Goal: Task Accomplishment & Management: Complete application form

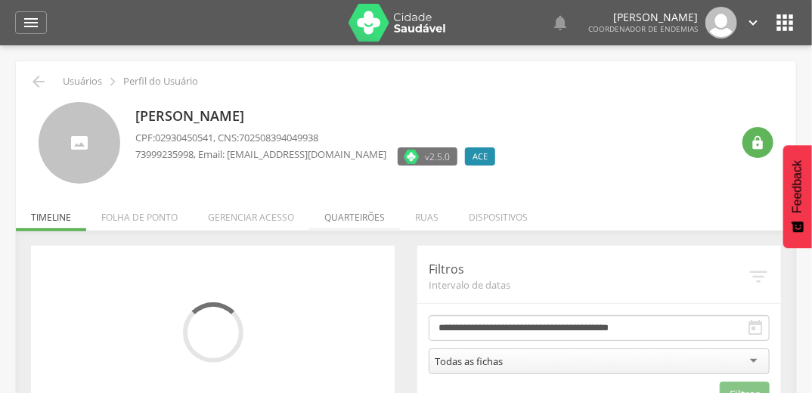
click at [354, 219] on li "Quarteirões" at bounding box center [354, 214] width 91 height 36
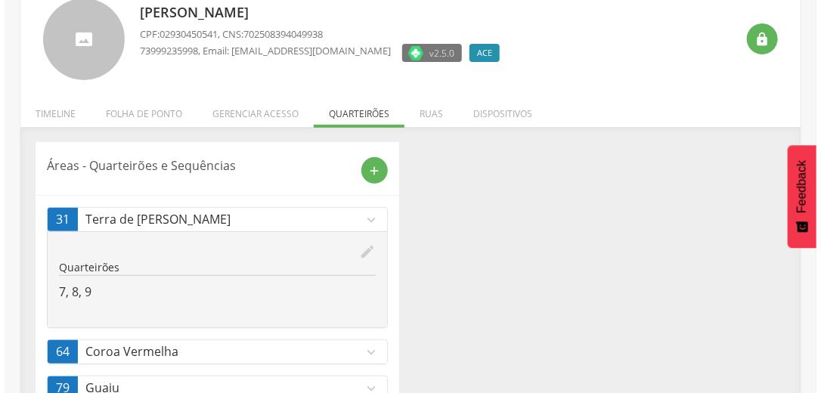
scroll to position [151, 0]
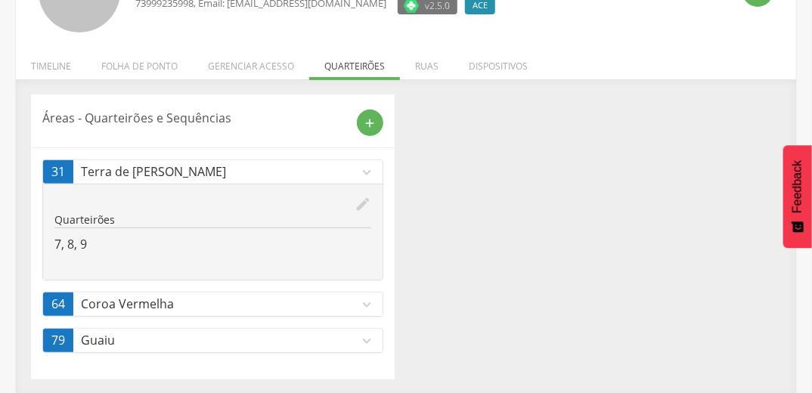
click at [365, 203] on icon "edit" at bounding box center [362, 204] width 17 height 17
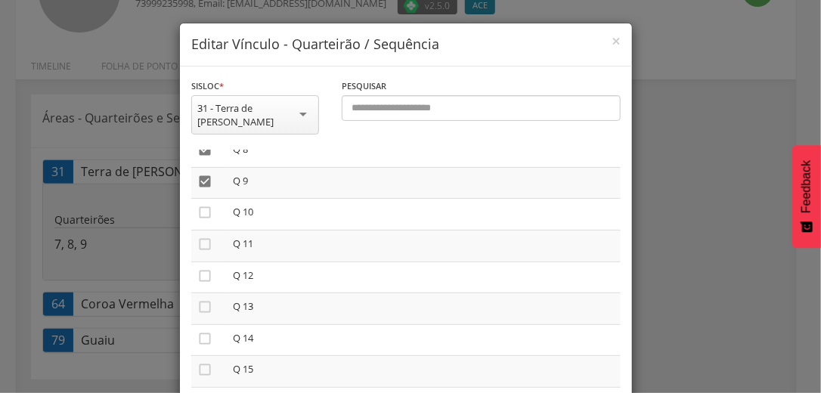
scroll to position [114, 0]
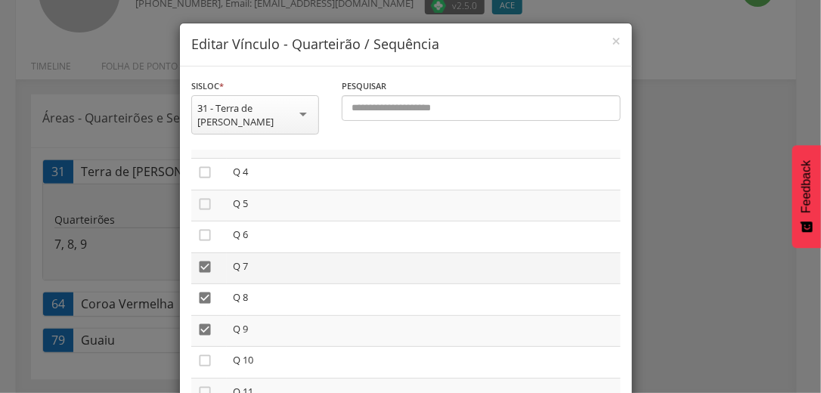
click at [203, 259] on icon "" at bounding box center [204, 266] width 15 height 15
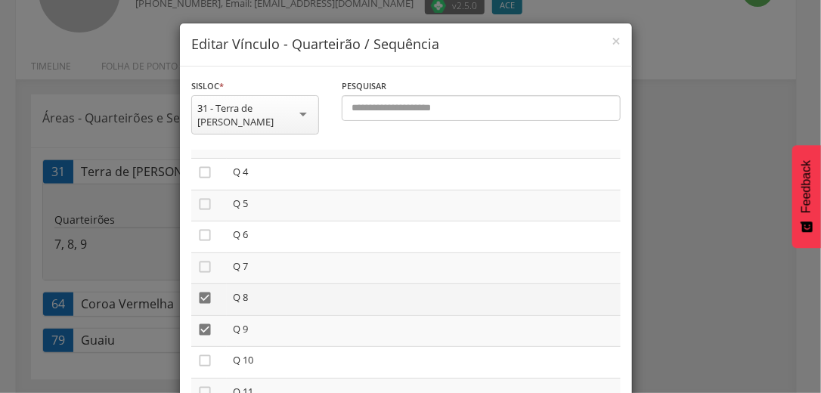
click at [199, 290] on icon "" at bounding box center [204, 297] width 15 height 15
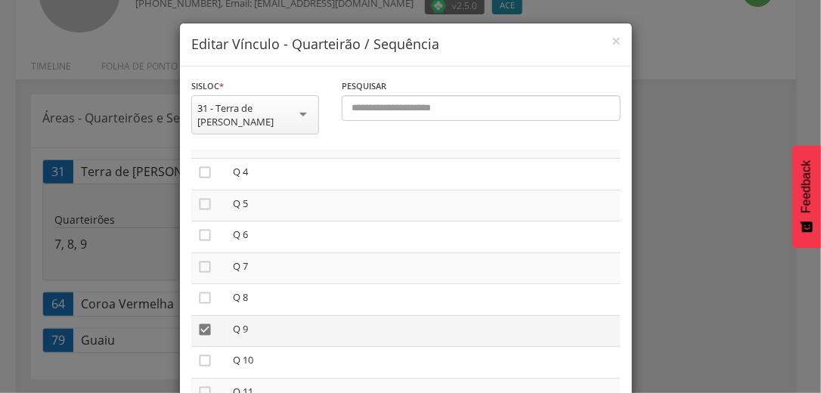
click at [197, 322] on icon "" at bounding box center [204, 329] width 15 height 15
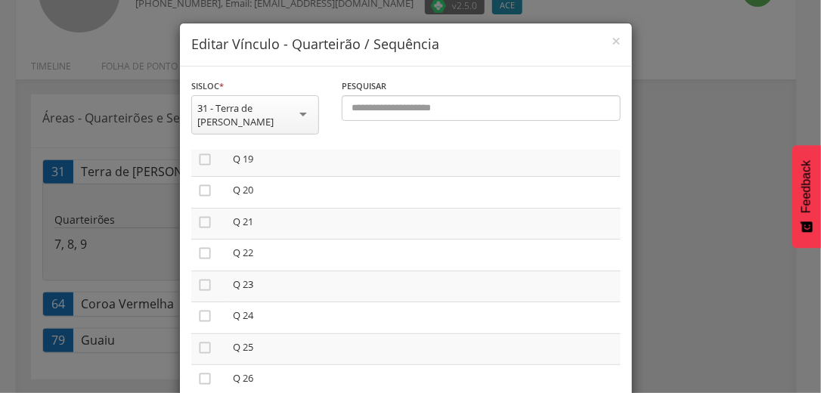
scroll to position [598, 0]
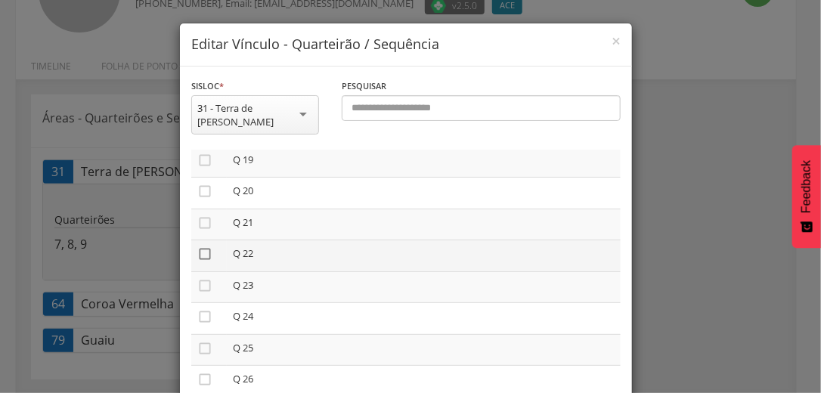
click at [198, 246] on icon "" at bounding box center [204, 253] width 15 height 15
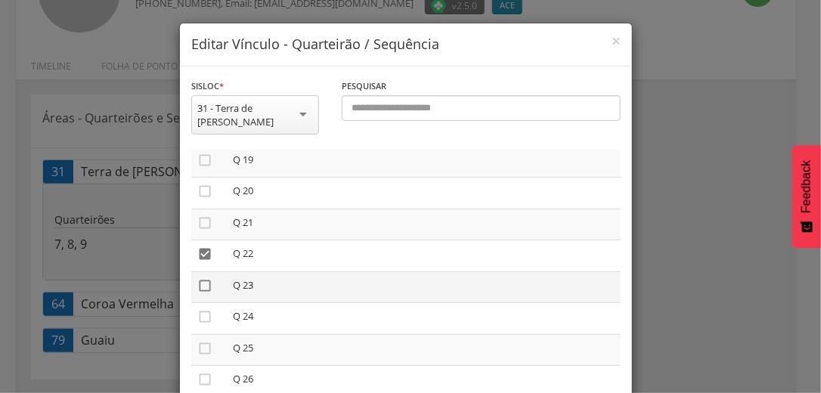
click at [199, 278] on icon "" at bounding box center [204, 285] width 15 height 15
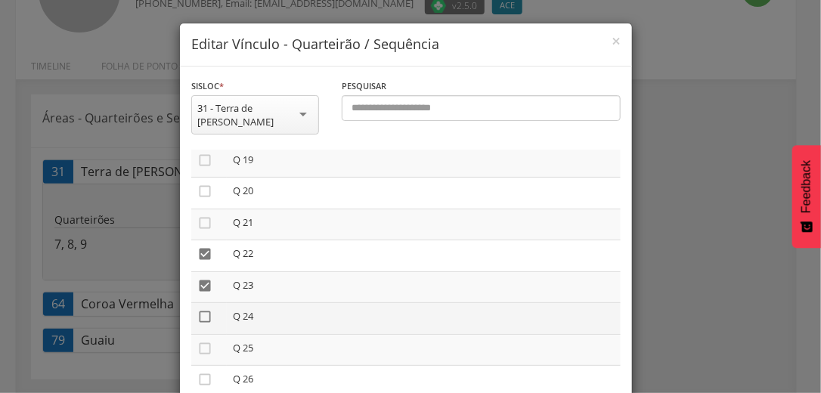
click at [199, 309] on icon "" at bounding box center [204, 316] width 15 height 15
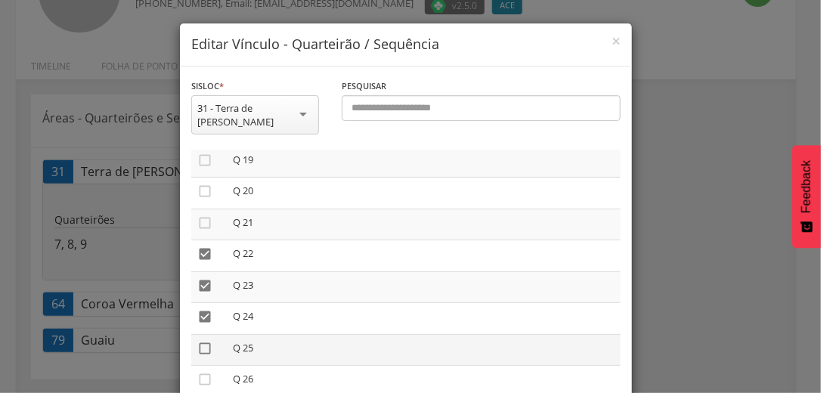
click at [197, 341] on icon "" at bounding box center [204, 348] width 15 height 15
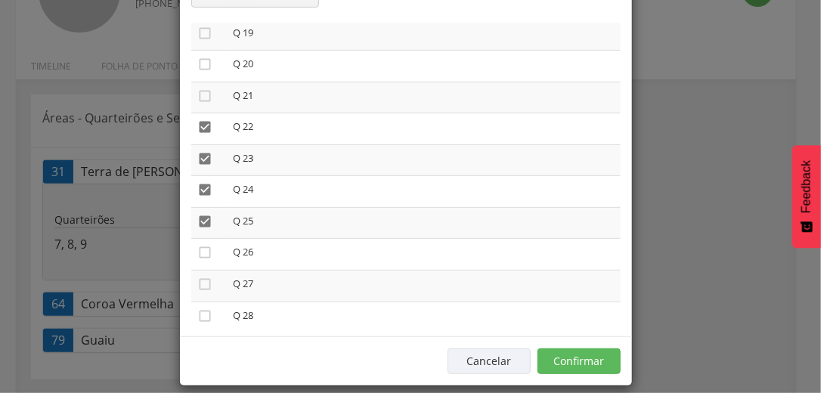
scroll to position [128, 0]
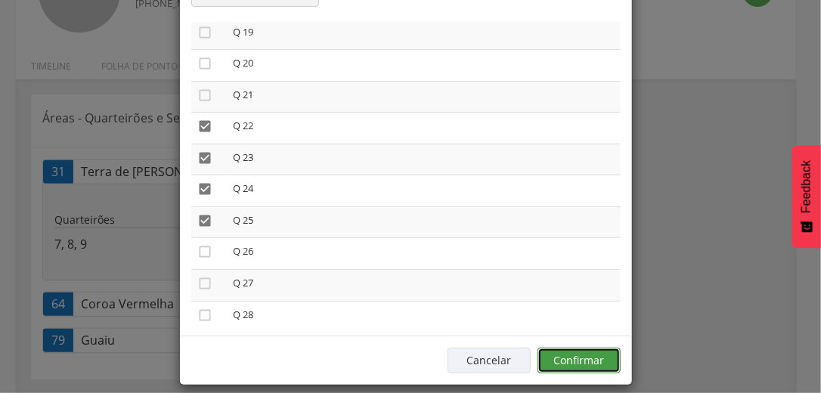
click at [567, 349] on button "Confirmar" at bounding box center [578, 361] width 83 height 26
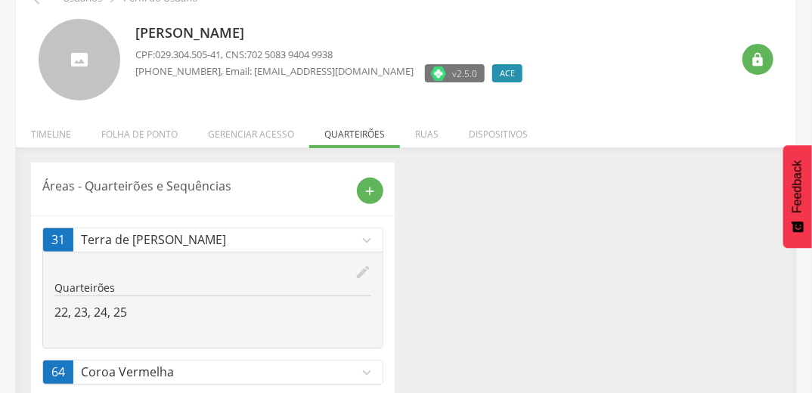
scroll to position [0, 0]
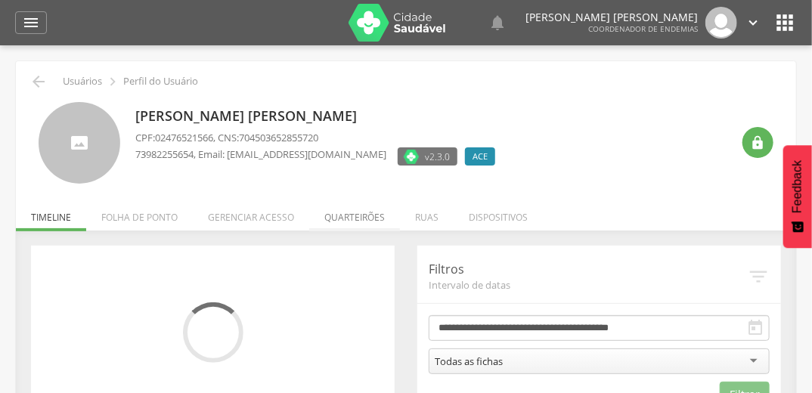
click at [348, 218] on li "Quarteirões" at bounding box center [354, 214] width 91 height 36
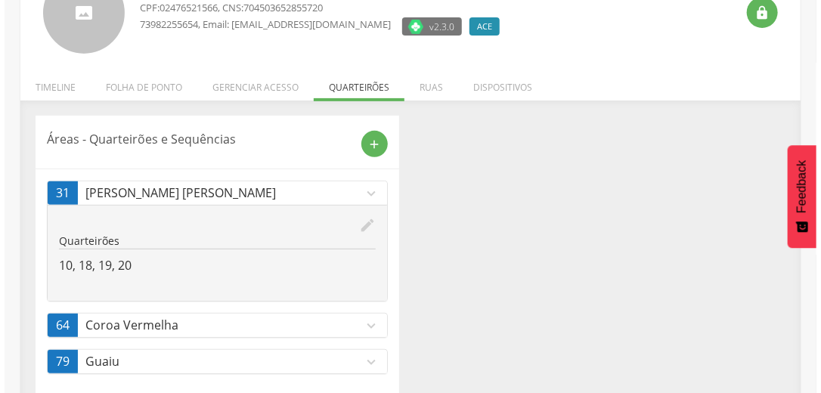
scroll to position [151, 0]
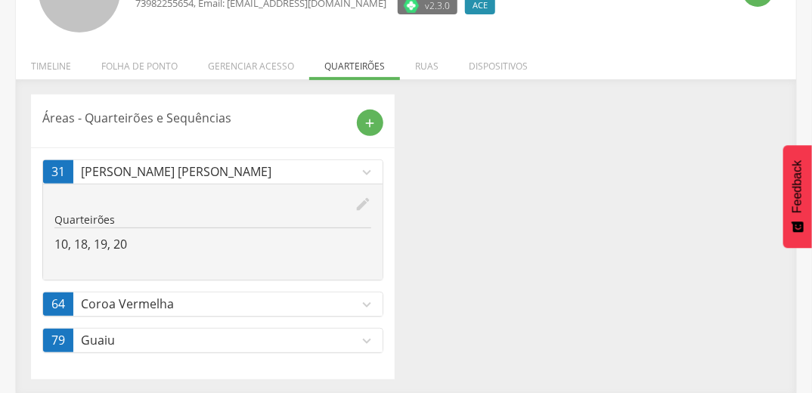
click at [363, 206] on icon "edit" at bounding box center [362, 204] width 17 height 17
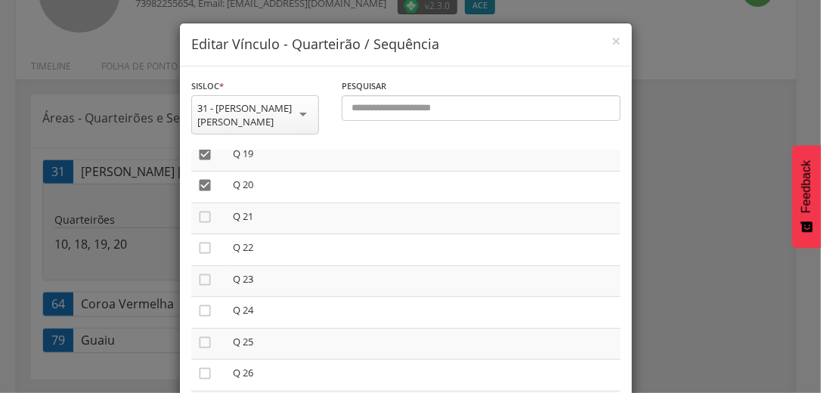
scroll to position [604, 0]
click at [200, 209] on icon "" at bounding box center [204, 216] width 15 height 15
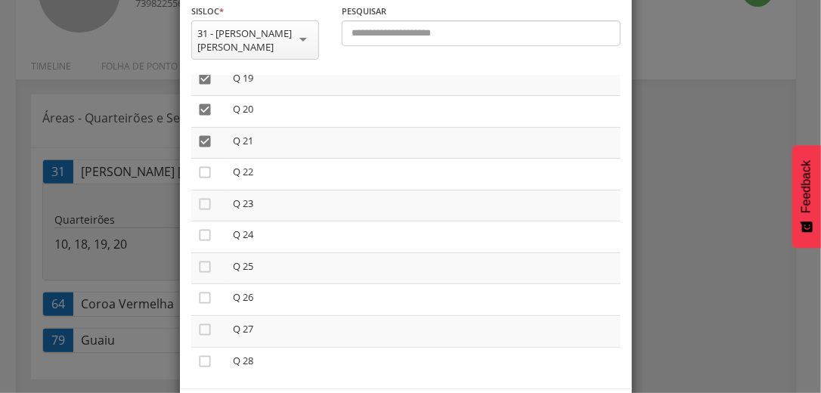
scroll to position [128, 0]
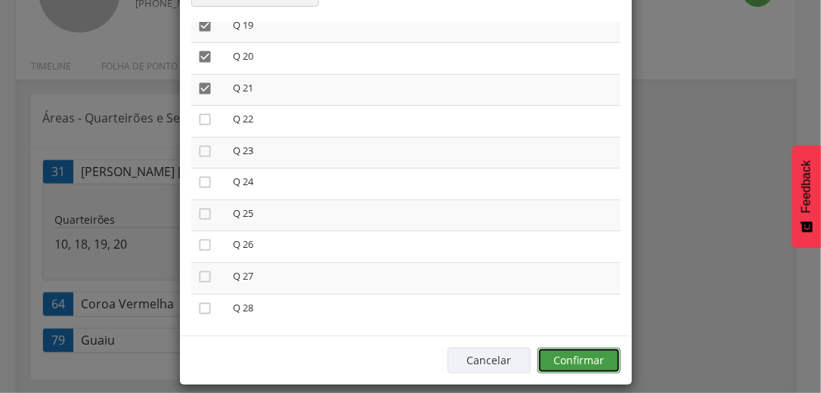
click at [589, 348] on button "Confirmar" at bounding box center [578, 361] width 83 height 26
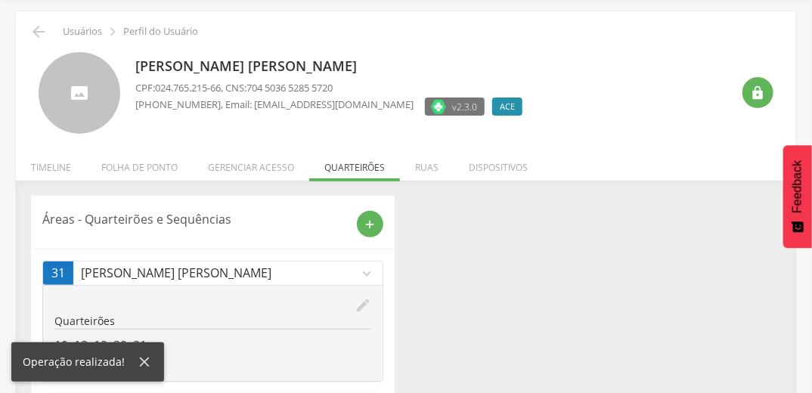
scroll to position [0, 0]
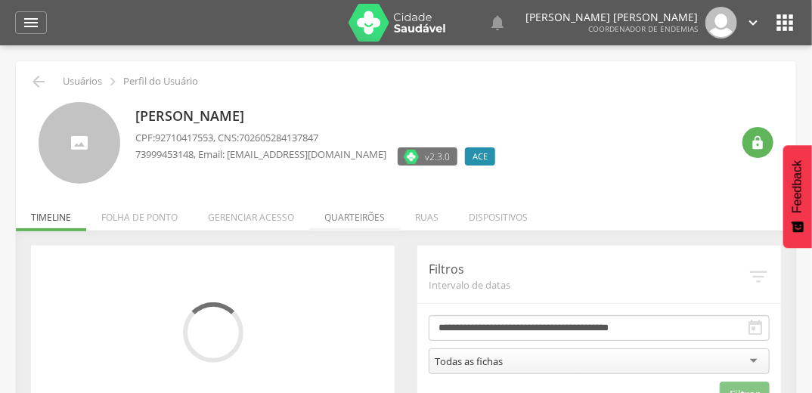
click at [342, 216] on li "Quarteirões" at bounding box center [354, 214] width 91 height 36
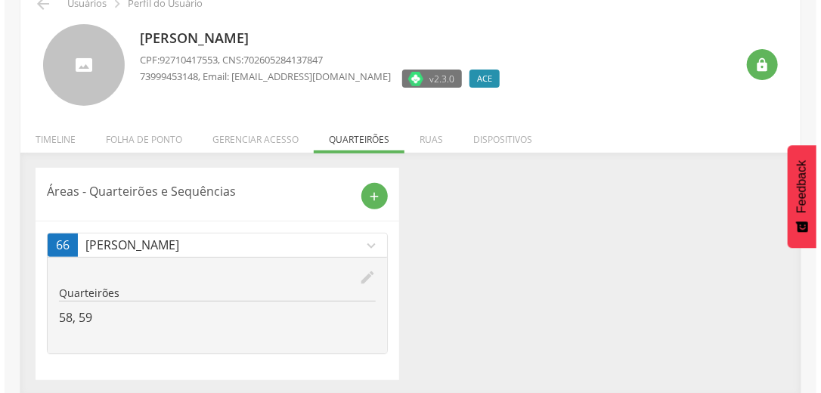
scroll to position [79, 0]
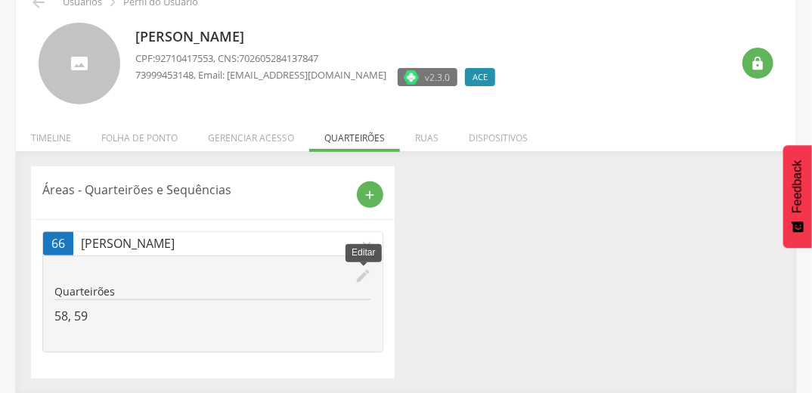
click at [359, 277] on icon "edit" at bounding box center [362, 275] width 17 height 17
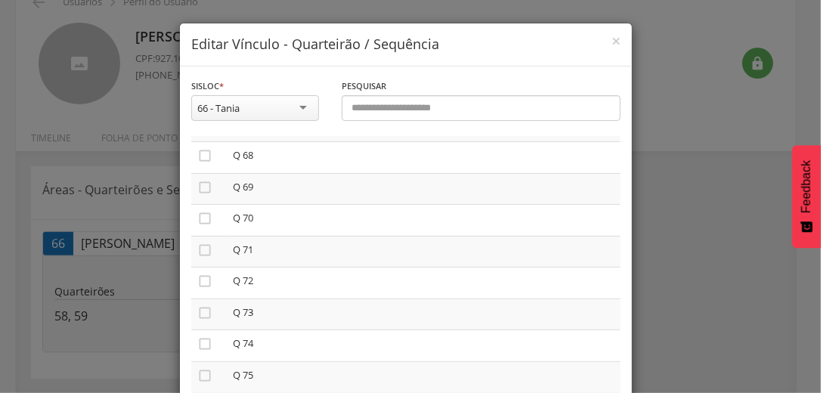
scroll to position [2138, 0]
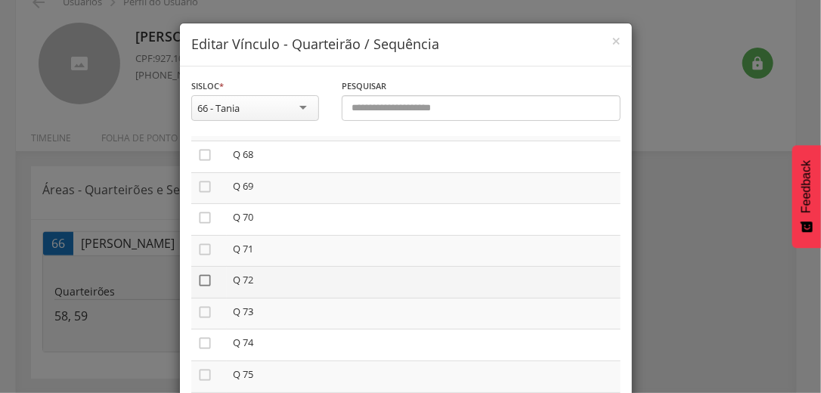
click at [204, 280] on icon "" at bounding box center [204, 280] width 15 height 15
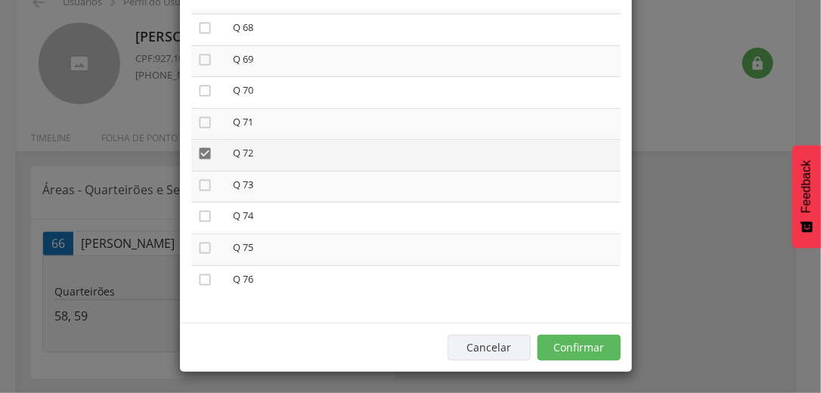
scroll to position [128, 0]
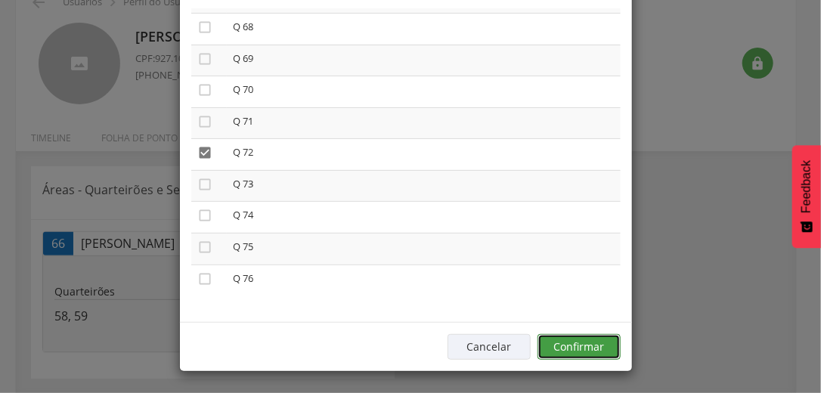
click at [596, 345] on button "Confirmar" at bounding box center [578, 347] width 83 height 26
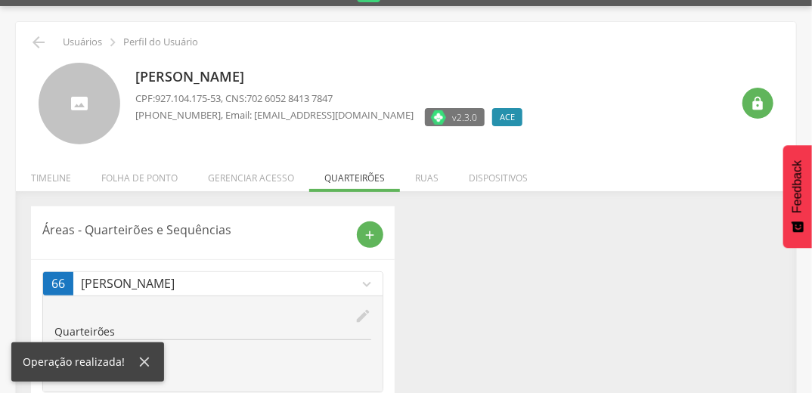
scroll to position [79, 0]
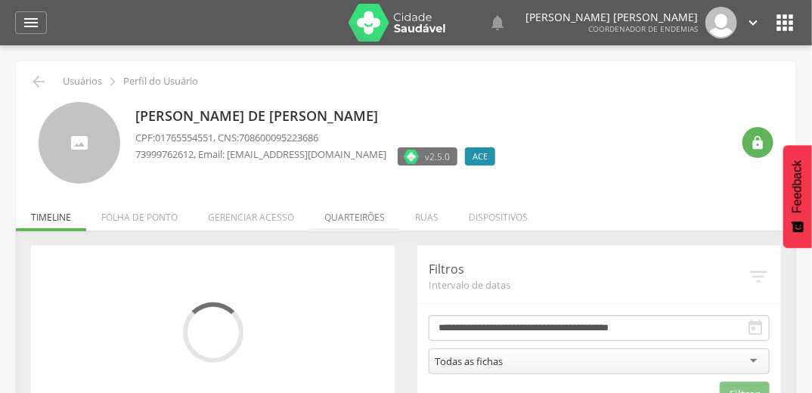
click at [365, 218] on li "Quarteirões" at bounding box center [354, 214] width 91 height 36
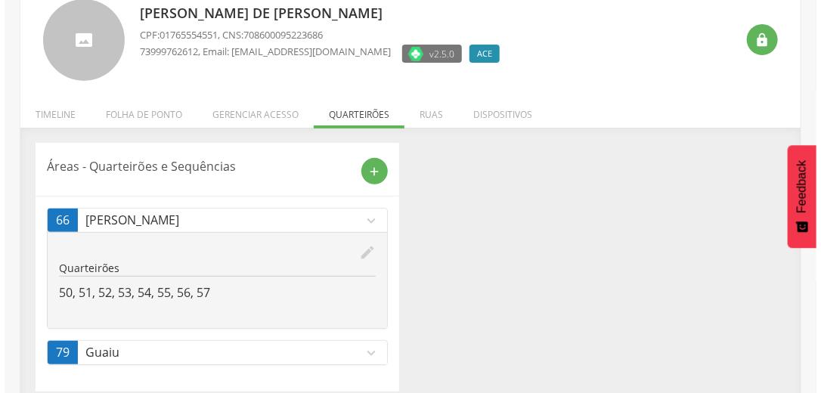
scroll to position [116, 0]
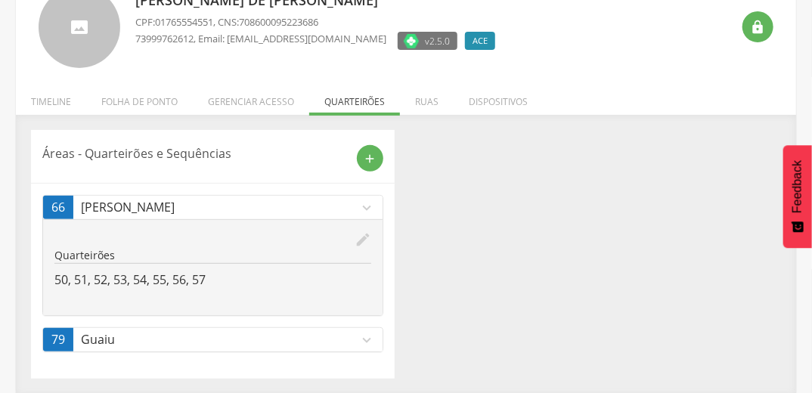
click at [363, 239] on icon "edit" at bounding box center [362, 239] width 17 height 17
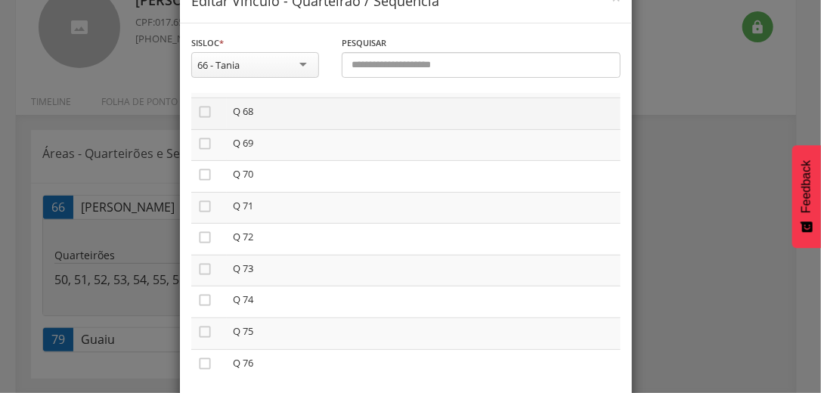
scroll to position [60, 0]
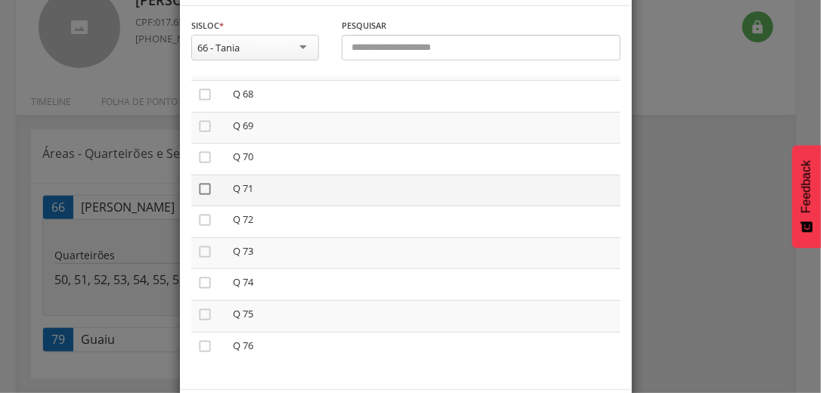
click at [199, 187] on icon "" at bounding box center [204, 188] width 15 height 15
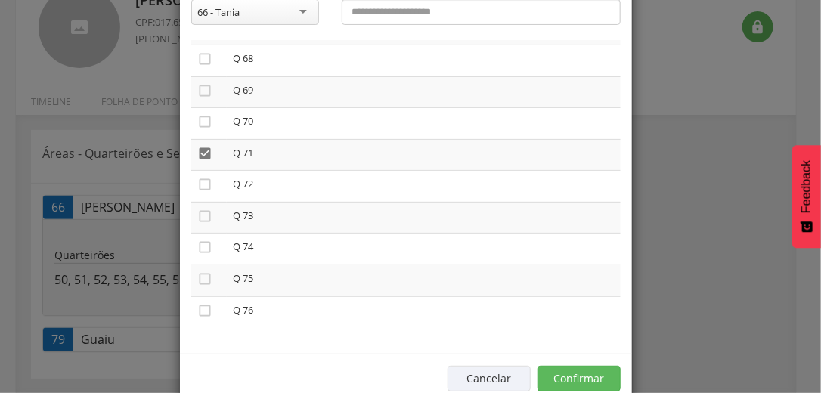
scroll to position [128, 0]
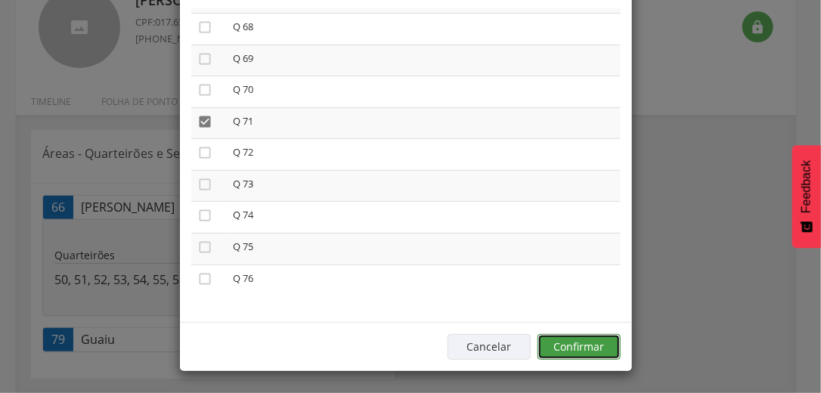
click at [601, 344] on button "Confirmar" at bounding box center [578, 347] width 83 height 26
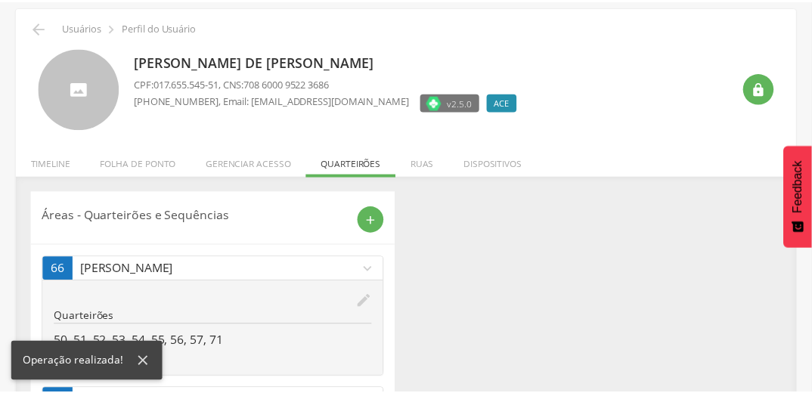
scroll to position [116, 0]
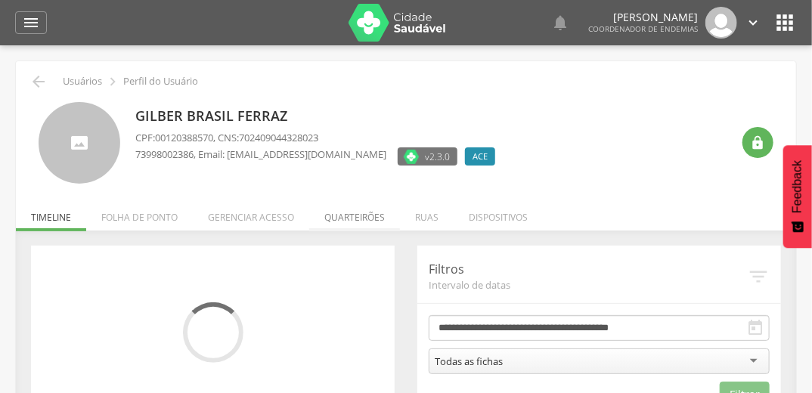
click at [367, 213] on li "Quarteirões" at bounding box center [354, 214] width 91 height 36
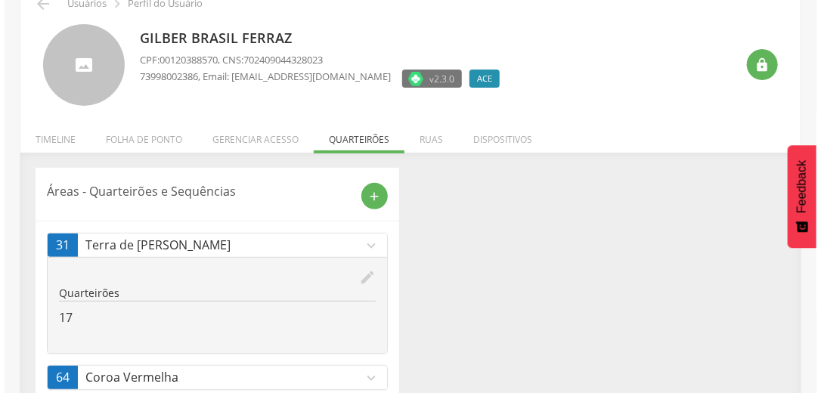
scroll to position [151, 0]
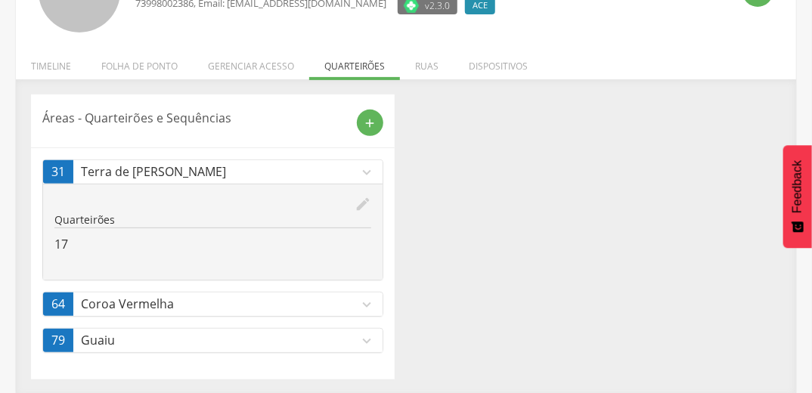
click at [363, 204] on icon "edit" at bounding box center [362, 204] width 17 height 17
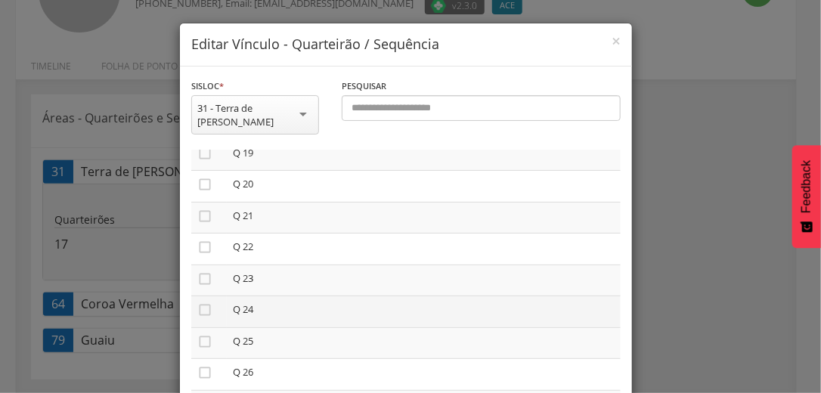
scroll to position [665, 0]
click at [201, 305] on icon "" at bounding box center [204, 312] width 15 height 15
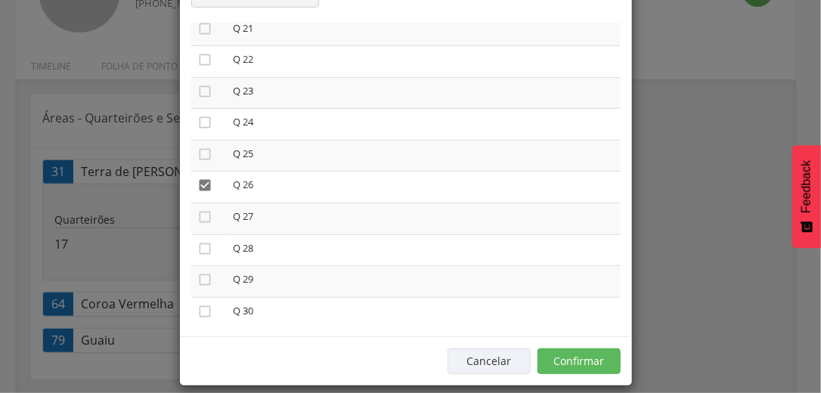
scroll to position [128, 0]
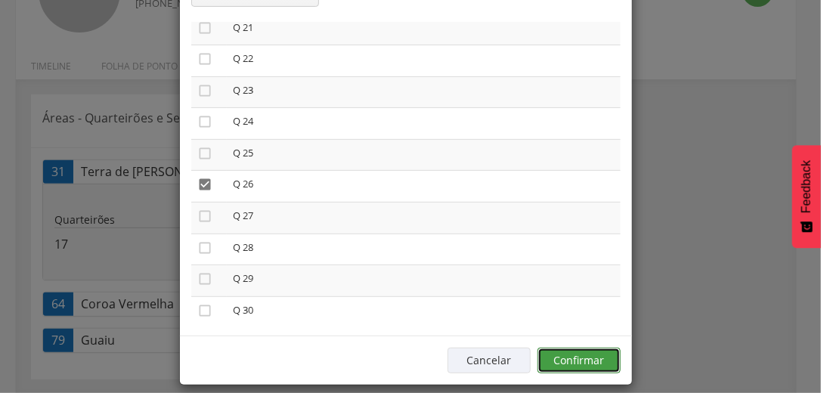
click at [599, 348] on button "Confirmar" at bounding box center [578, 361] width 83 height 26
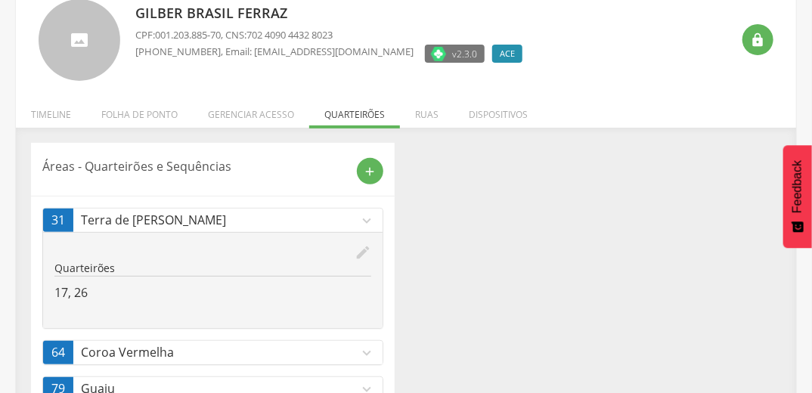
scroll to position [0, 0]
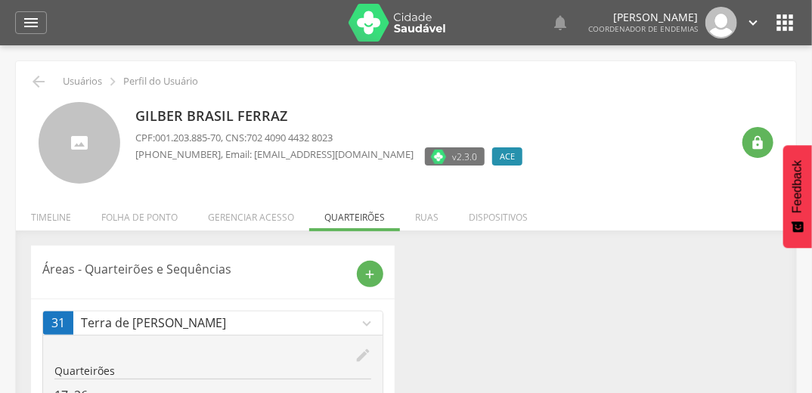
click at [12, 227] on div " Usuários  Perfil do Usuário Gilber Brasil Ferraz CPF: 001.203.885-70 , CNS: …" at bounding box center [406, 241] width 812 height 393
click at [620, 160] on div "Gilber Brasil Ferraz CPF: 001.203.885-70 , CNS: 702 4090 4432 8023 (73) 99800-2…" at bounding box center [432, 143] width 595 height 82
click at [688, 335] on div "Áreas - Quarteirões e Sequências add 31 Terra de Vera Cruz expand_more edit Qua…" at bounding box center [406, 388] width 772 height 285
click at [679, 342] on div "Áreas - Quarteirões e Sequências add 31 Terra de Vera Cruz expand_more edit Qua…" at bounding box center [406, 388] width 772 height 285
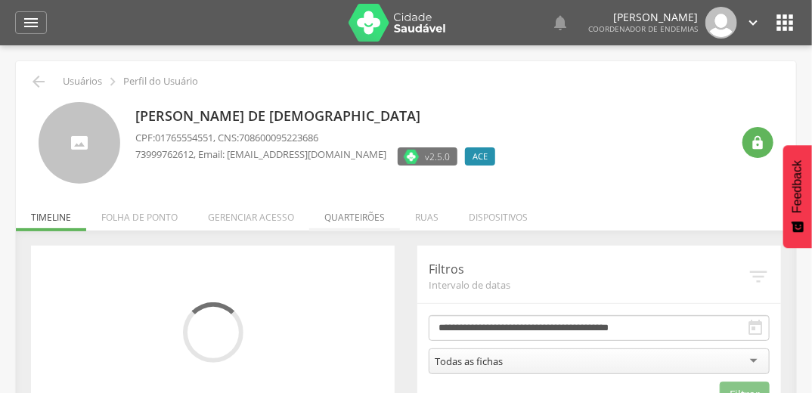
click at [360, 215] on li "Quarteirões" at bounding box center [354, 214] width 91 height 36
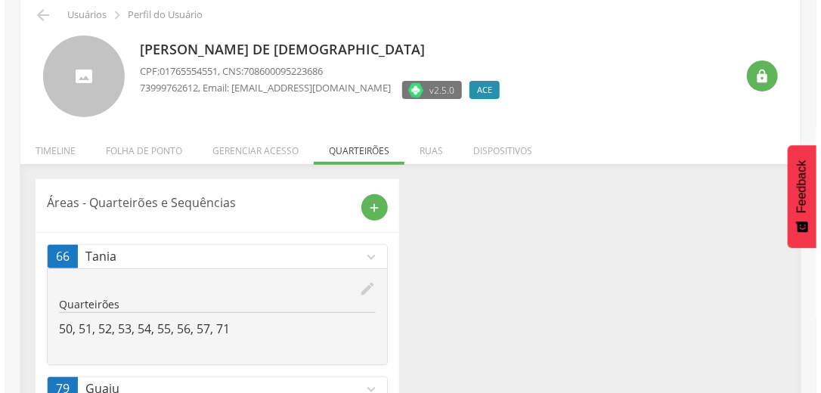
scroll to position [116, 0]
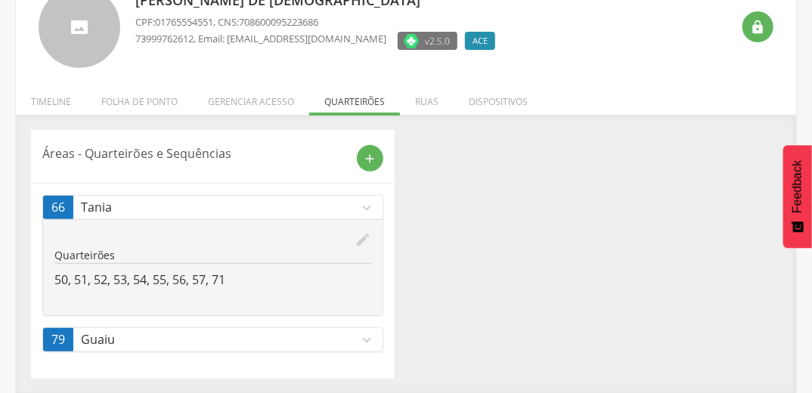
click at [364, 239] on icon "edit" at bounding box center [362, 239] width 17 height 17
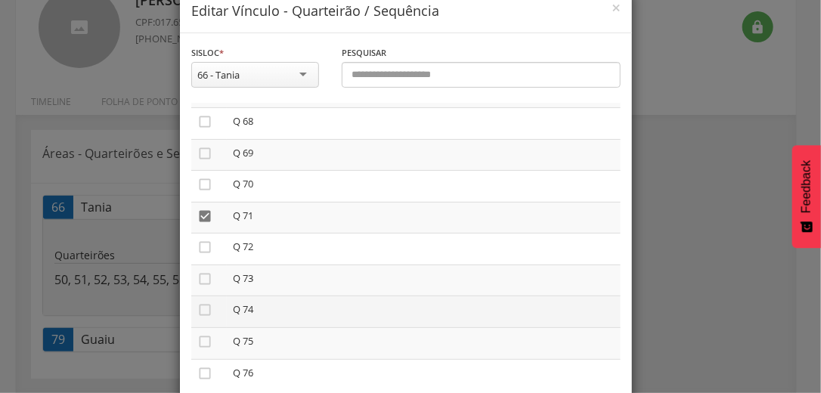
scroll to position [60, 0]
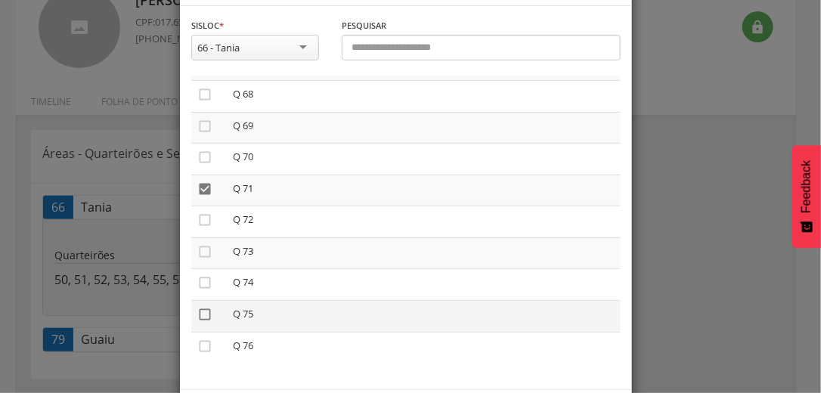
click at [200, 312] on icon "" at bounding box center [204, 314] width 15 height 15
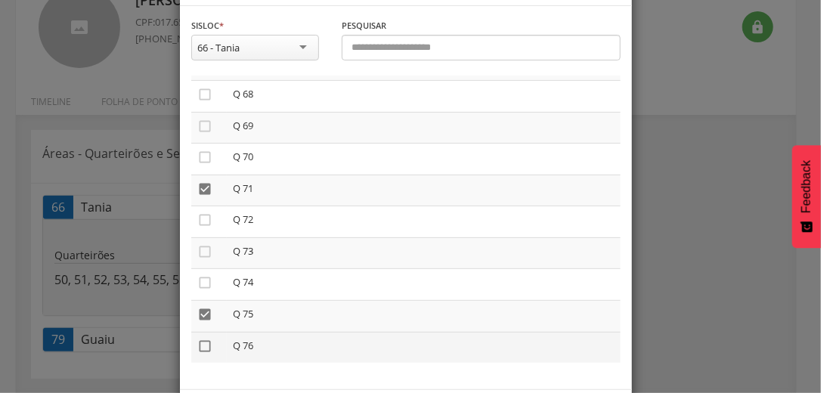
click at [197, 348] on icon "" at bounding box center [204, 346] width 15 height 15
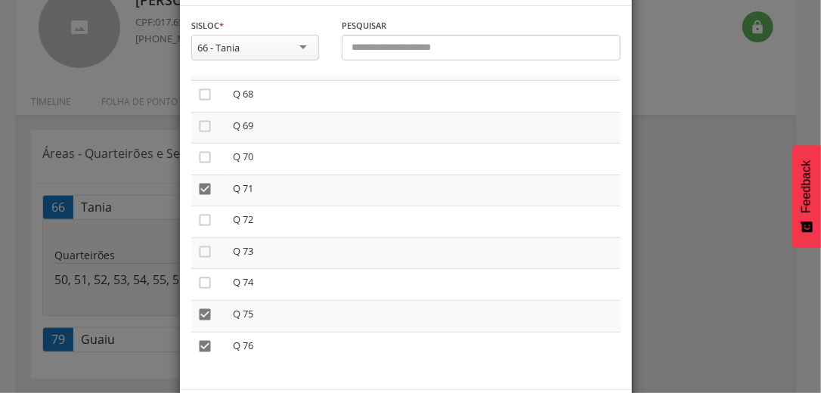
scroll to position [121, 0]
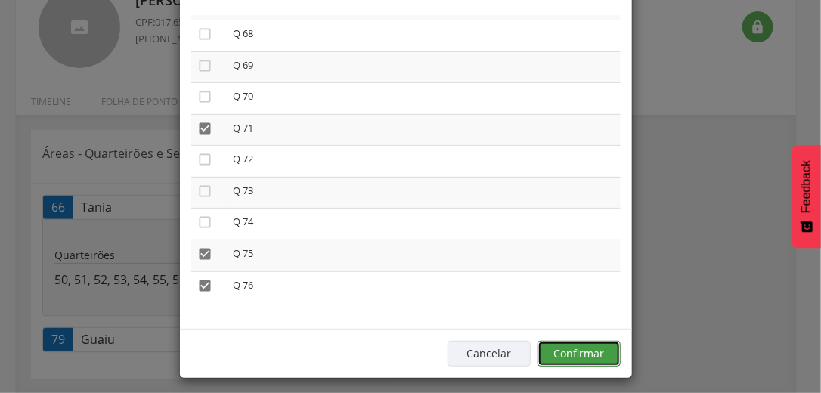
click at [583, 348] on button "Confirmar" at bounding box center [578, 354] width 83 height 26
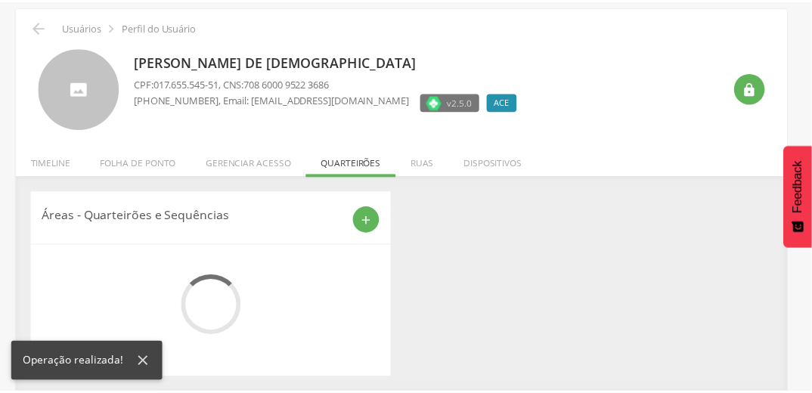
scroll to position [116, 0]
